Goal: Information Seeking & Learning: Find specific fact

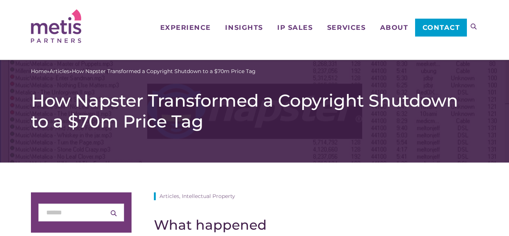
click at [473, 26] on icon at bounding box center [474, 26] width 6 height 6
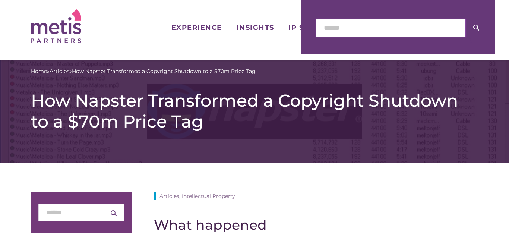
click at [367, 25] on input "text" at bounding box center [391, 28] width 150 height 18
type input "*****"
click at [466, 19] on button at bounding box center [476, 28] width 21 height 18
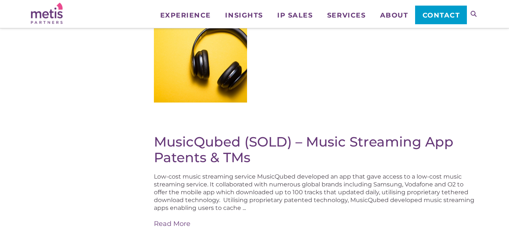
scroll to position [123, 0]
click at [173, 70] on div at bounding box center [200, 55] width 93 height 93
